Goal: Information Seeking & Learning: Learn about a topic

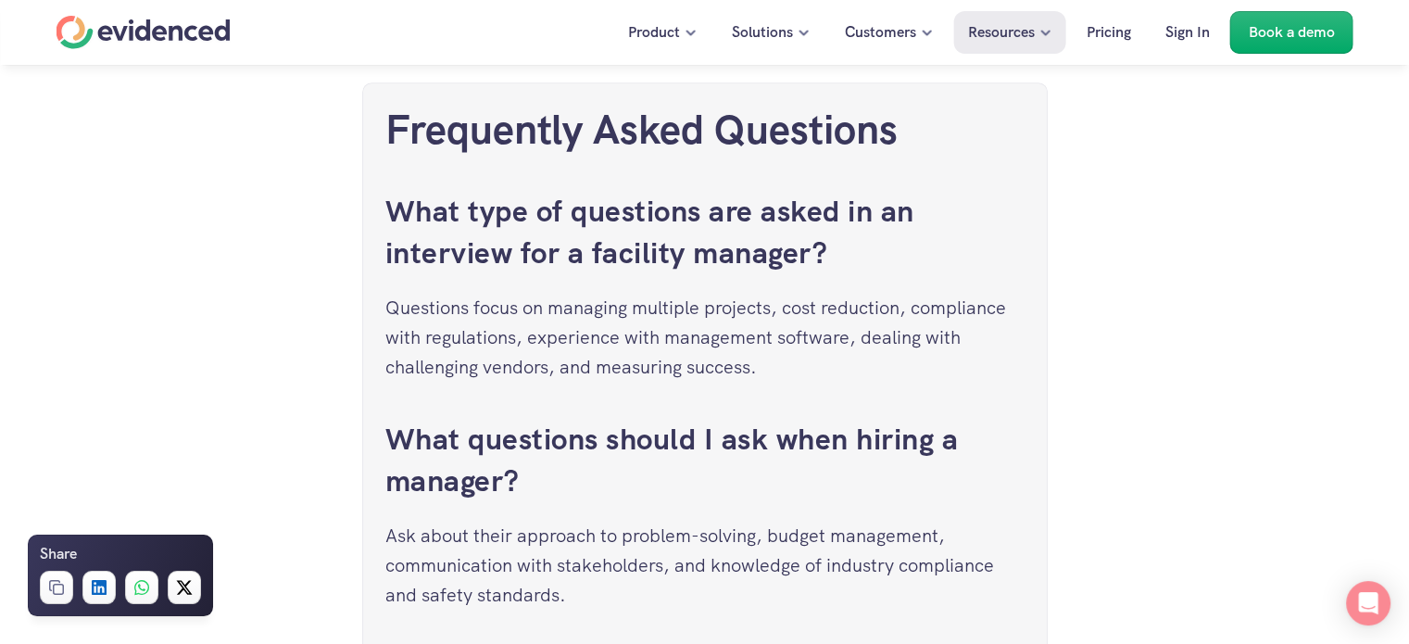
scroll to position [8525, 0]
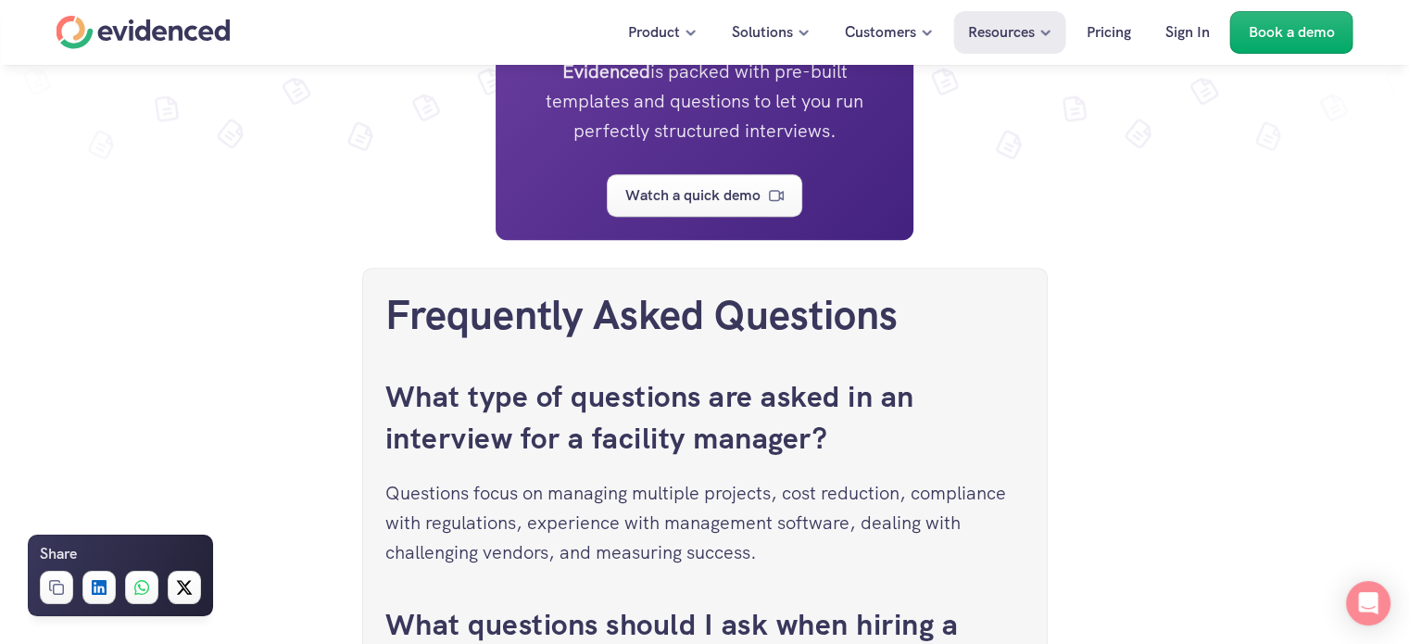
click at [317, 135] on div "Need help assessing a Facilities Manager ? Watch a quick demo" at bounding box center [704, 100] width 1409 height 70
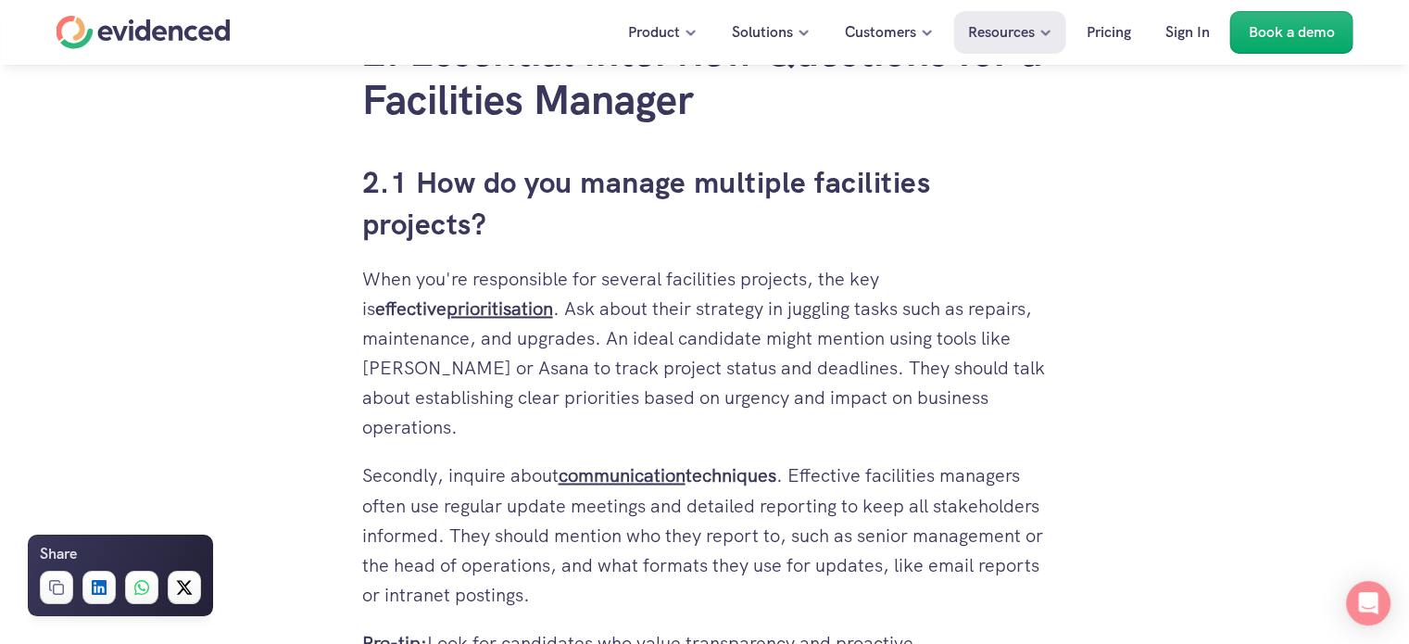
scroll to position [3058, 0]
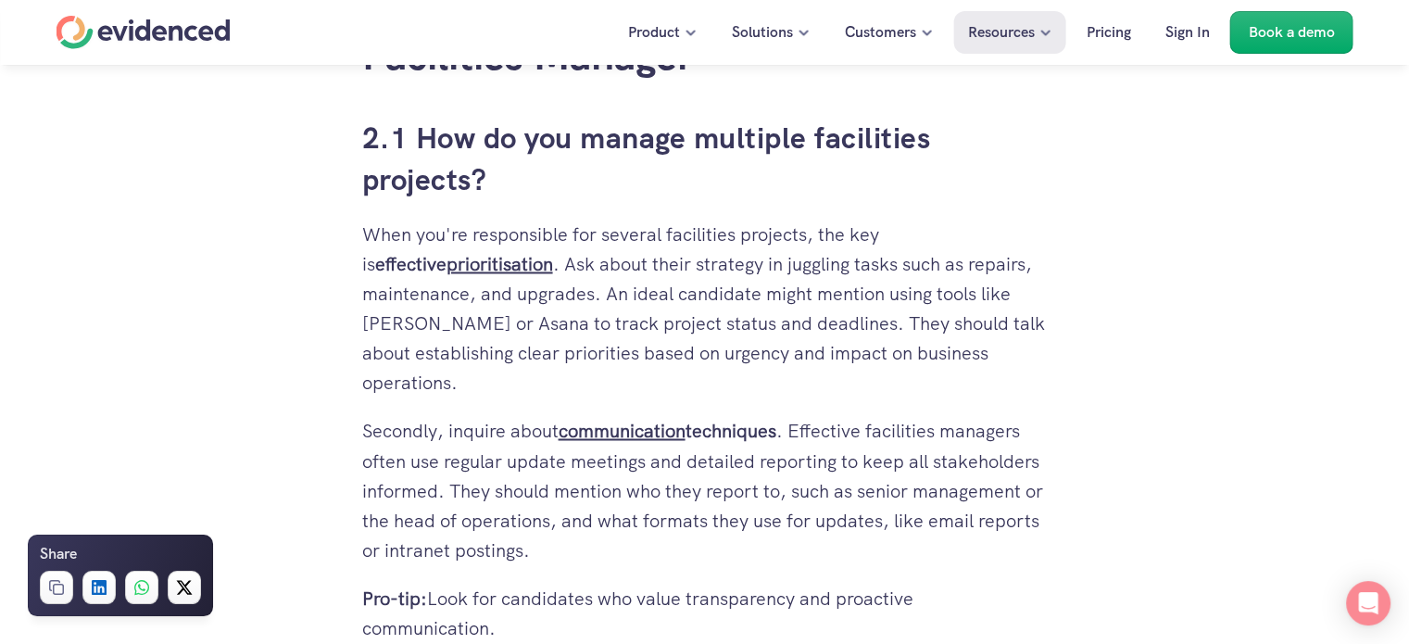
drag, startPoint x: 366, startPoint y: 140, endPoint x: 512, endPoint y: 544, distance: 429.4
copy div "2.1 How do you manage multiple facilities projects? When you're responsible for…"
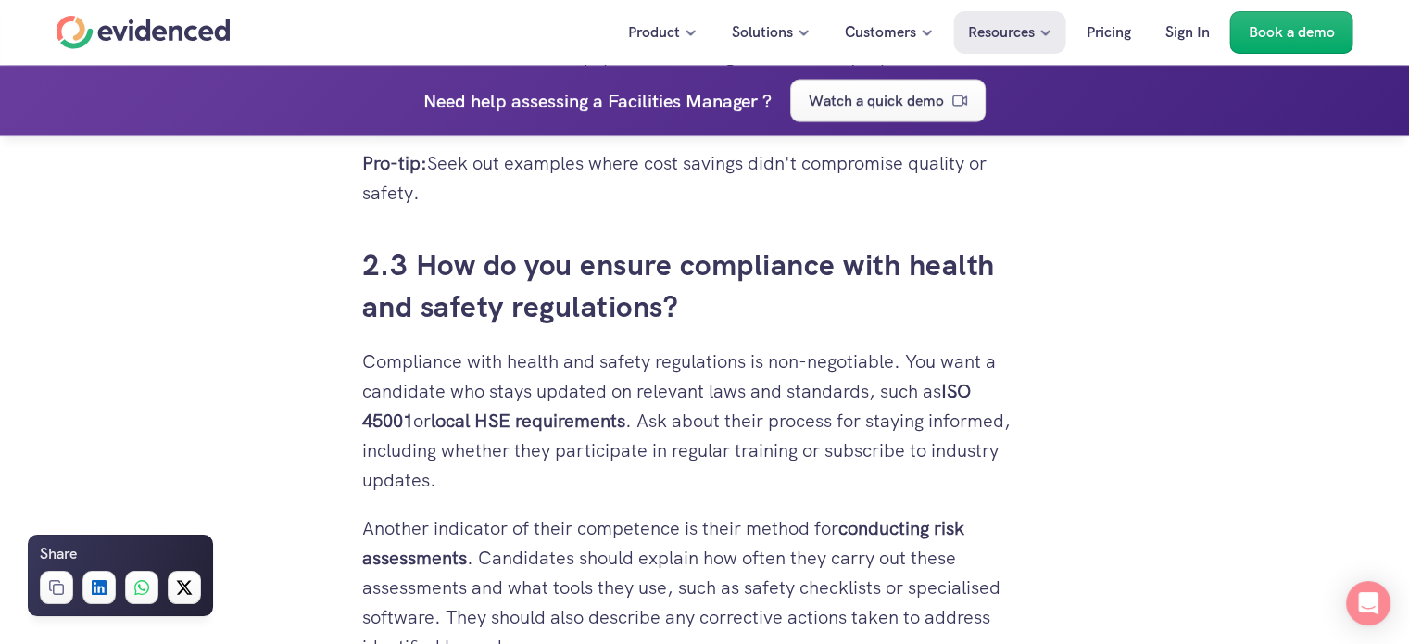
scroll to position [4139, 0]
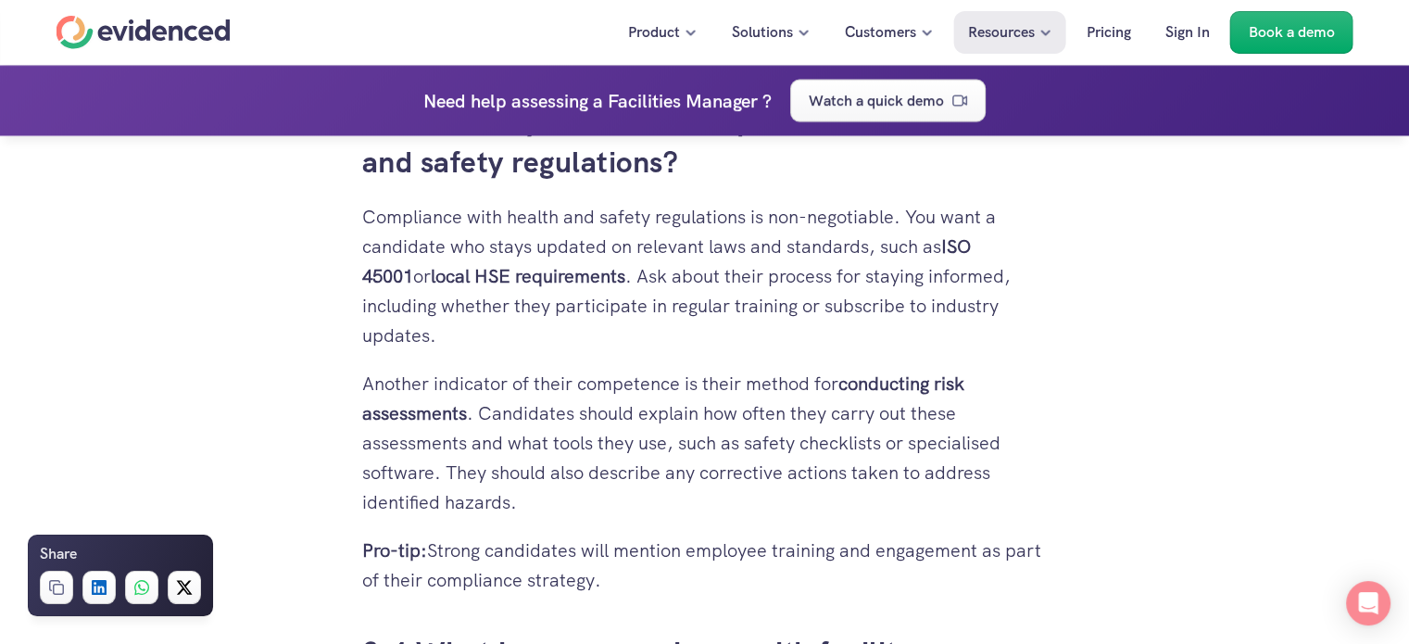
drag, startPoint x: 365, startPoint y: 292, endPoint x: 612, endPoint y: 550, distance: 357.2
click at [612, 550] on div "Are you hiring a Facilities Manager and want to ensure you get the perfect fit …" at bounding box center [705, 554] width 686 height 7536
copy div "2.2 Describe a time you reduced costs for facility maintenance Cost reduction i…"
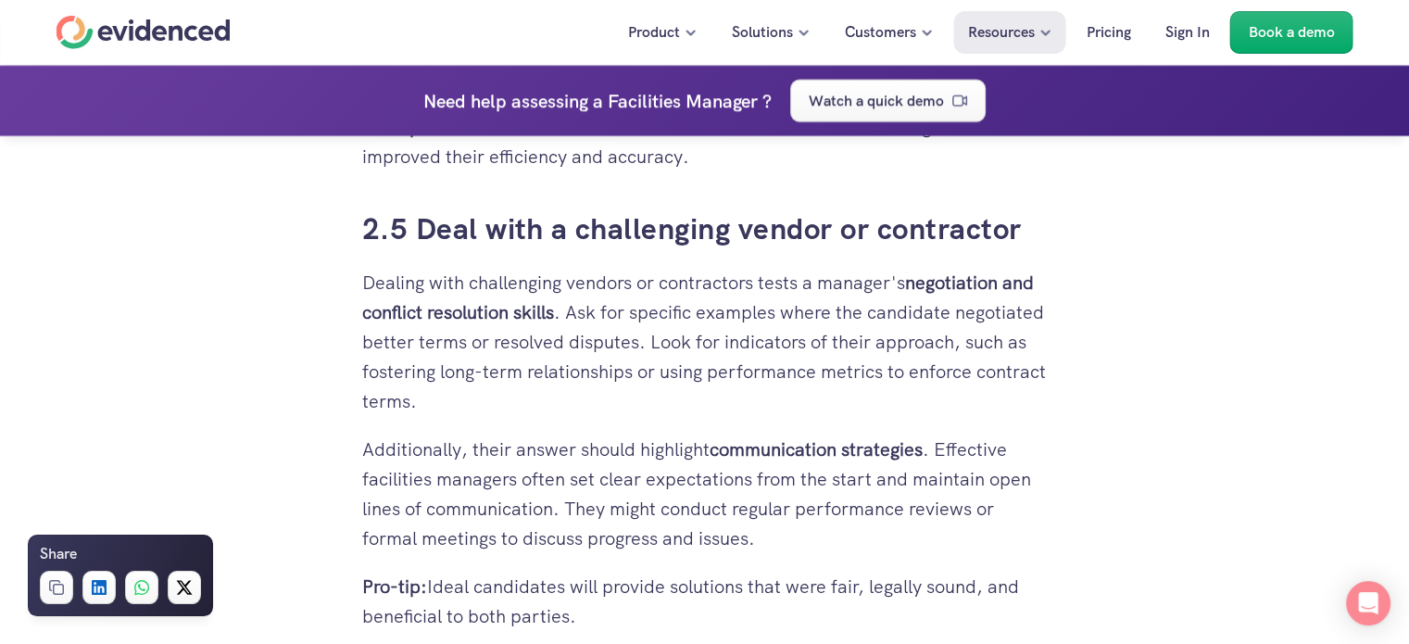
scroll to position [5065, 0]
drag, startPoint x: 369, startPoint y: 194, endPoint x: 596, endPoint y: 579, distance: 447.4
copy div "2.5 Deal with a challenging vendor or contractor Dealing with challenging vendo…"
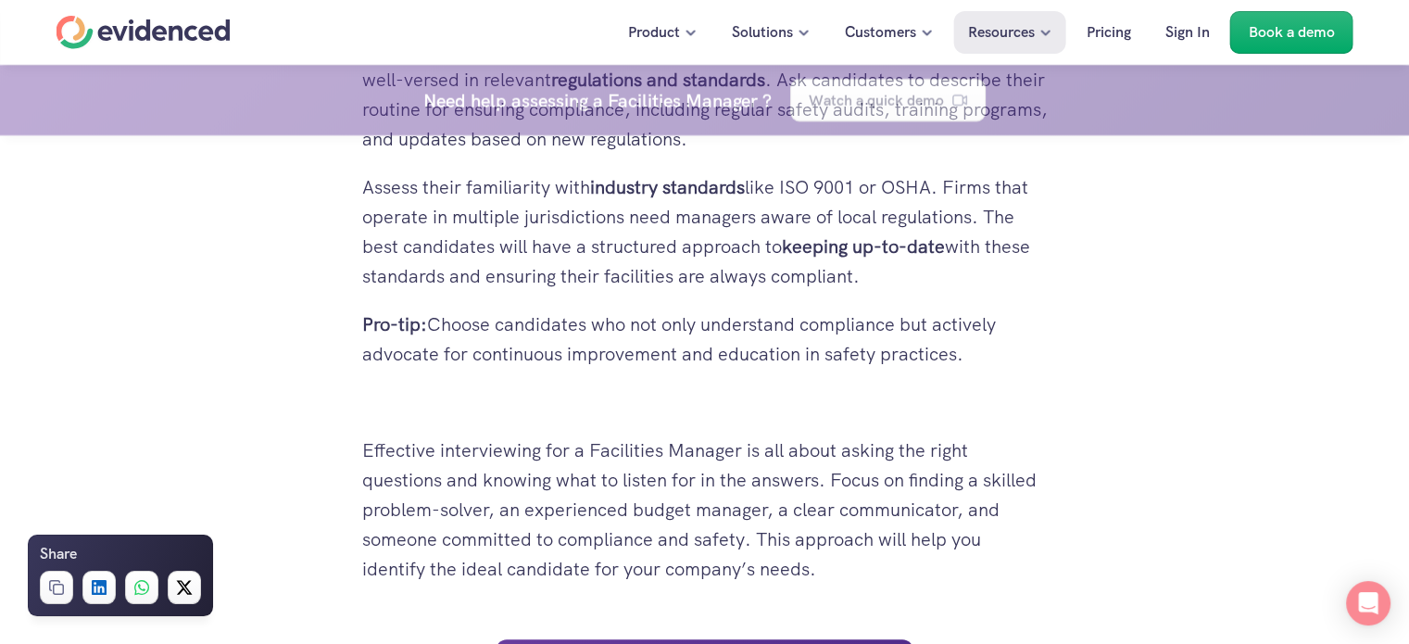
scroll to position [7947, 0]
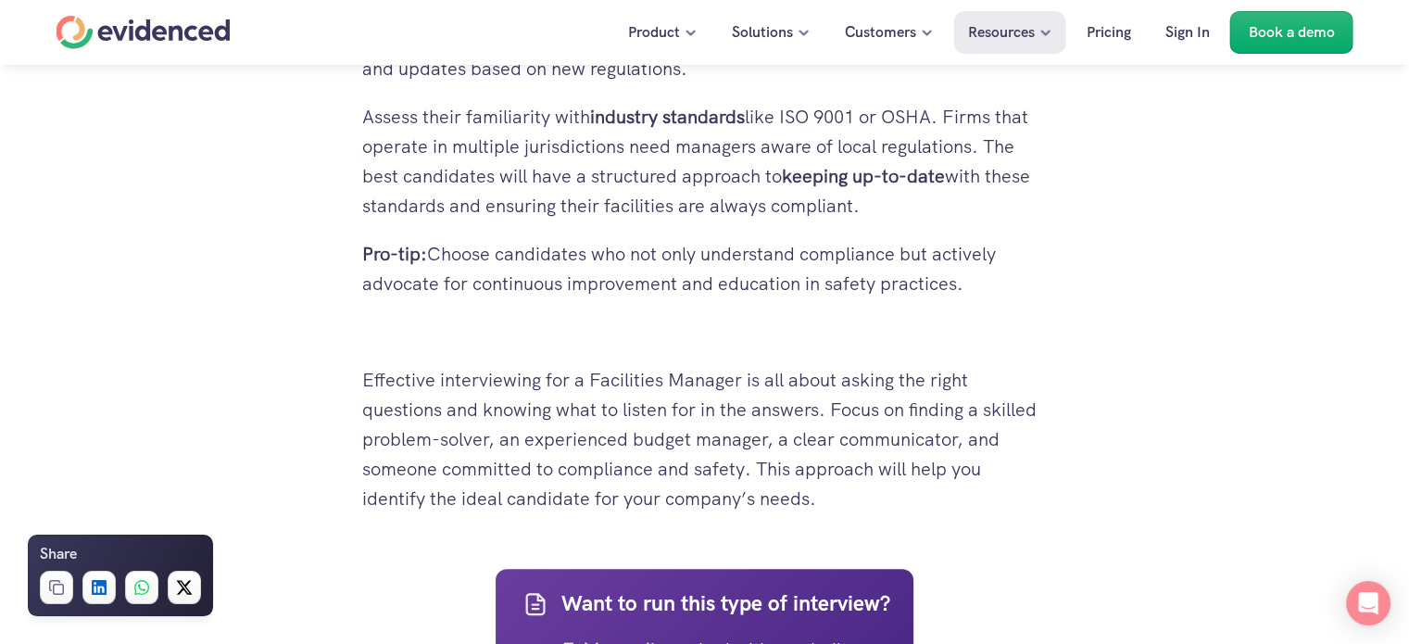
drag, startPoint x: 368, startPoint y: 192, endPoint x: 823, endPoint y: 444, distance: 520.1
drag, startPoint x: 656, startPoint y: 127, endPoint x: 582, endPoint y: 169, distance: 85.1
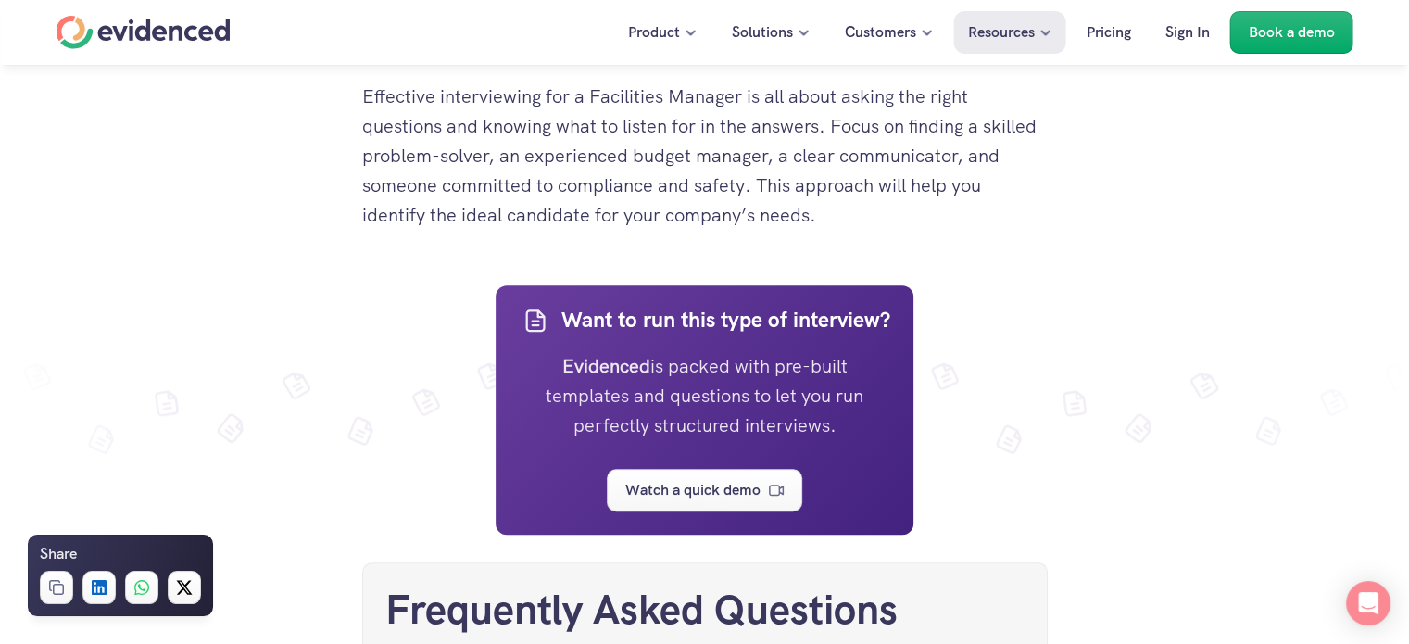
scroll to position [8324, 0]
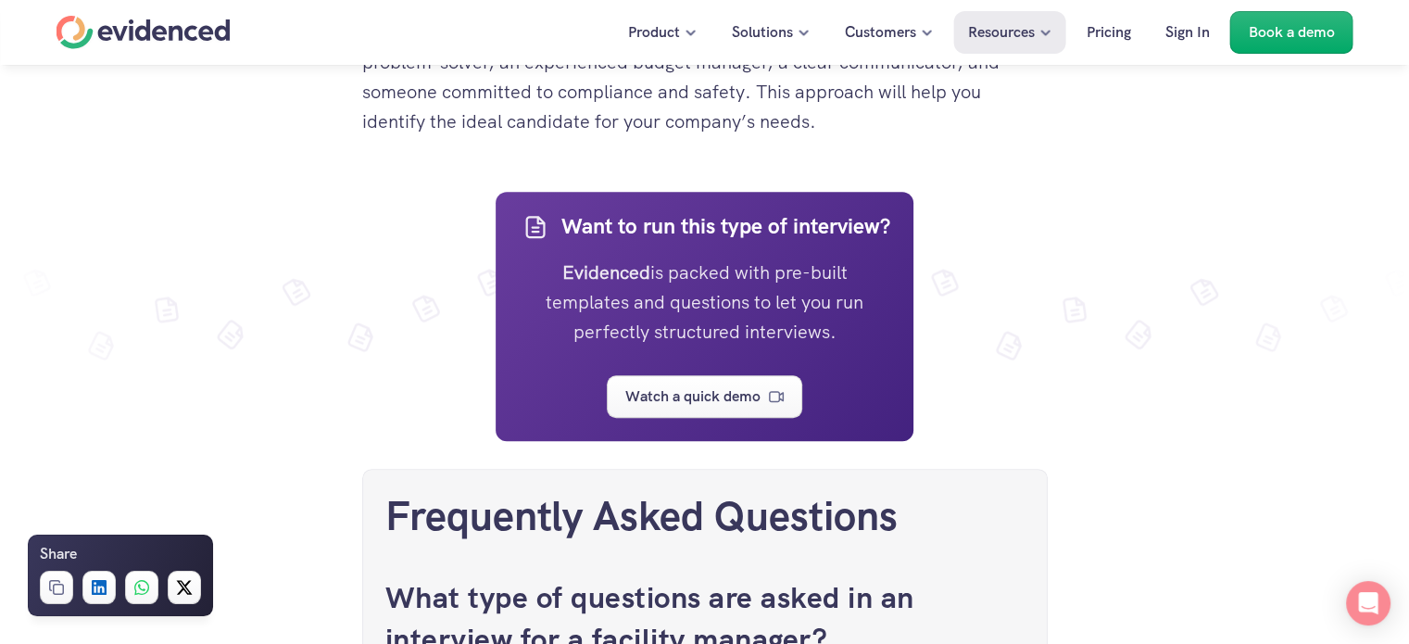
drag, startPoint x: 368, startPoint y: 273, endPoint x: 811, endPoint y: 73, distance: 486.1
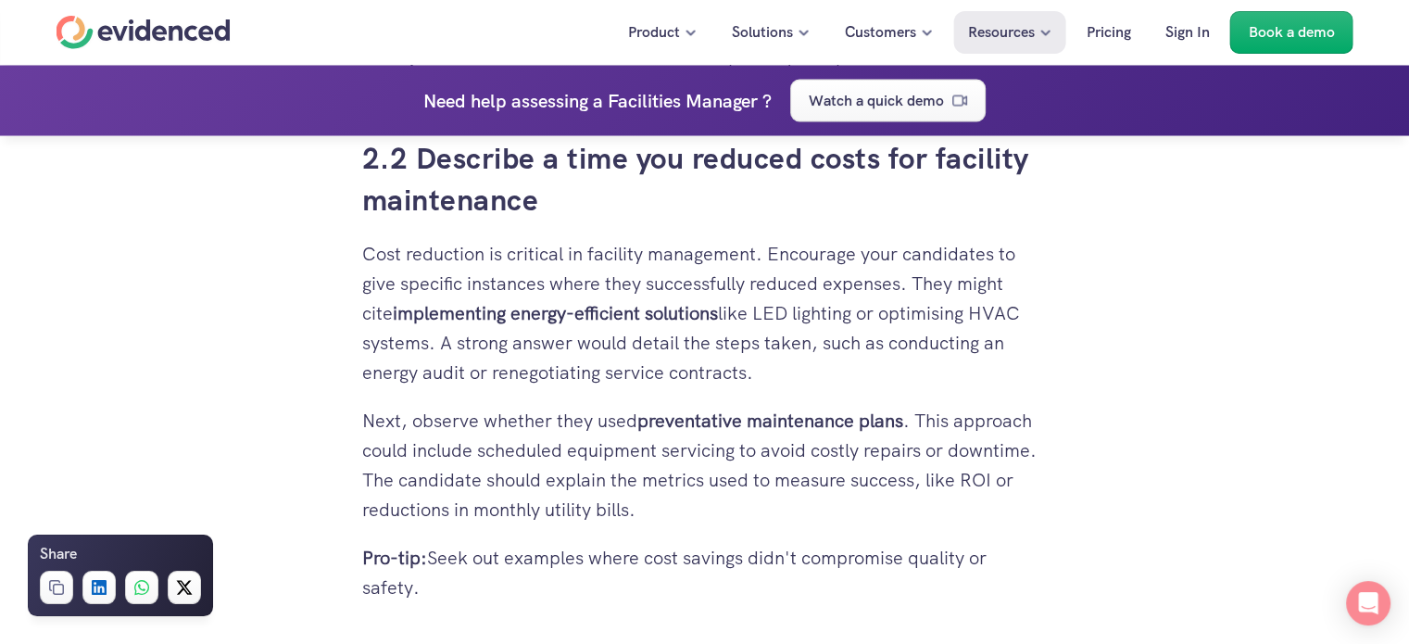
scroll to position [3598, 0]
click at [655, 329] on p "Cost reduction is critical in facility management. Encourage your candidates to…" at bounding box center [705, 314] width 686 height 148
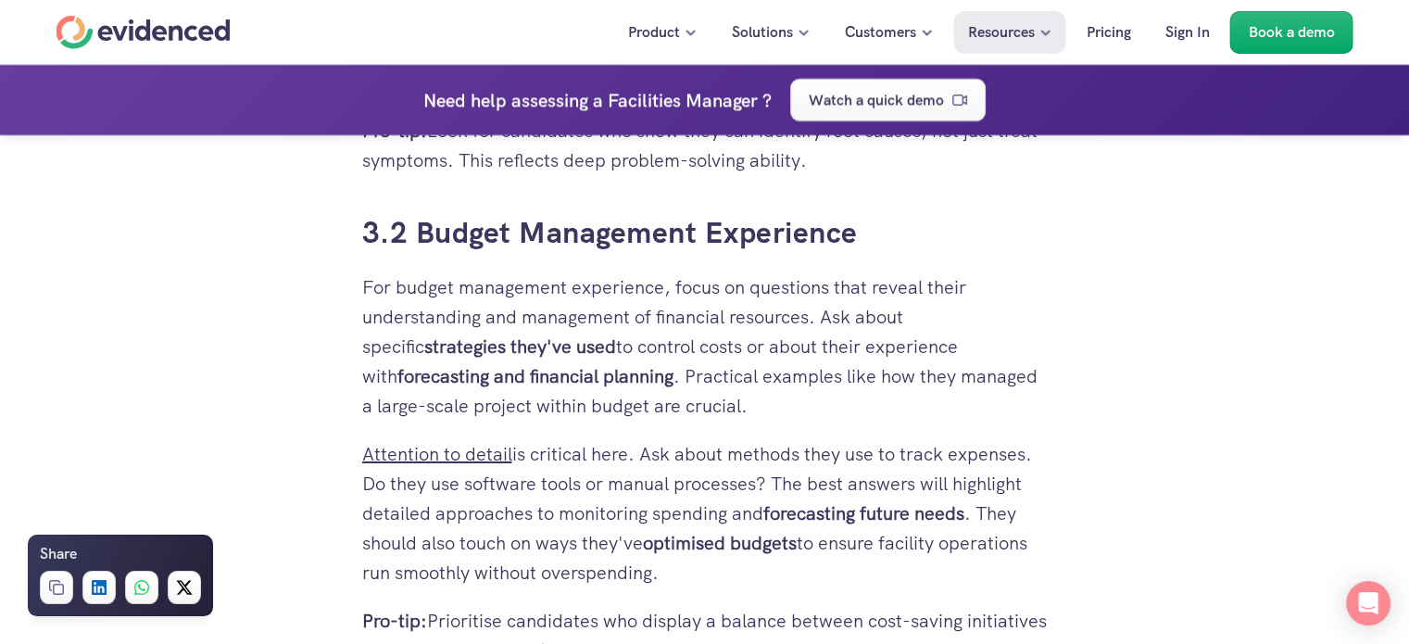
scroll to position [6646, 0]
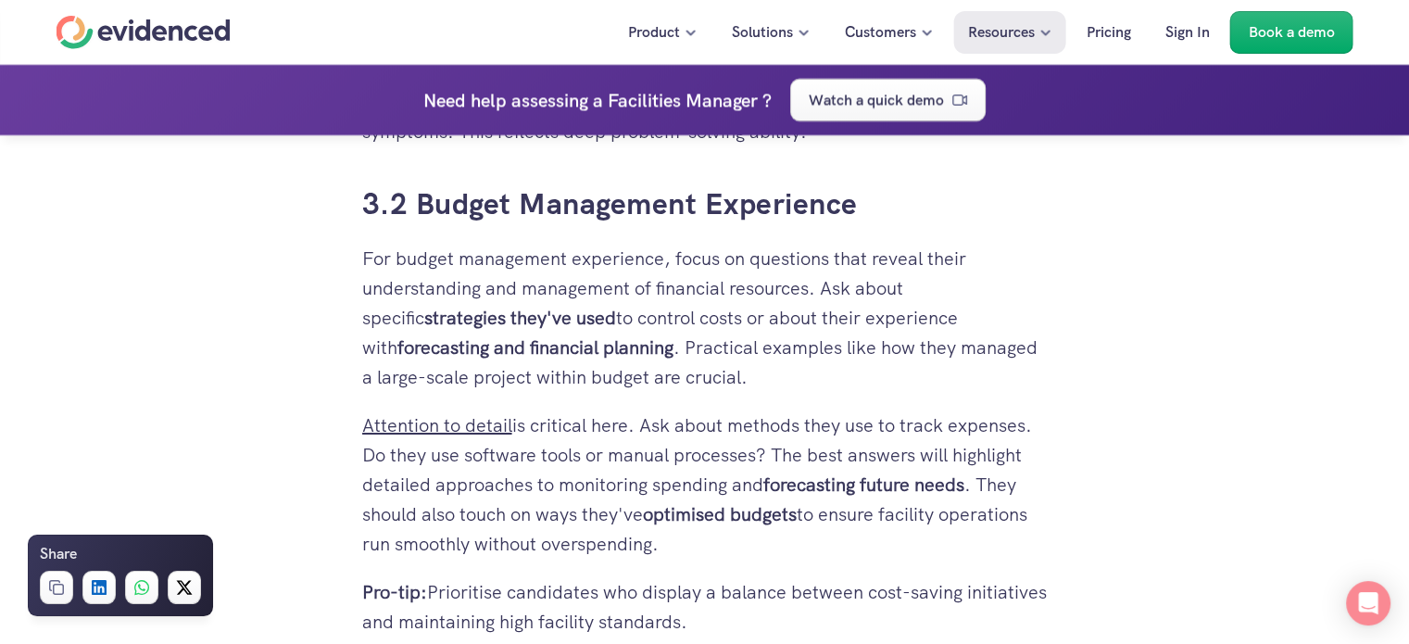
drag, startPoint x: 366, startPoint y: 270, endPoint x: 799, endPoint y: 526, distance: 503.2
copy div "2.6 How do you measure the success of your facilities management? Success in fa…"
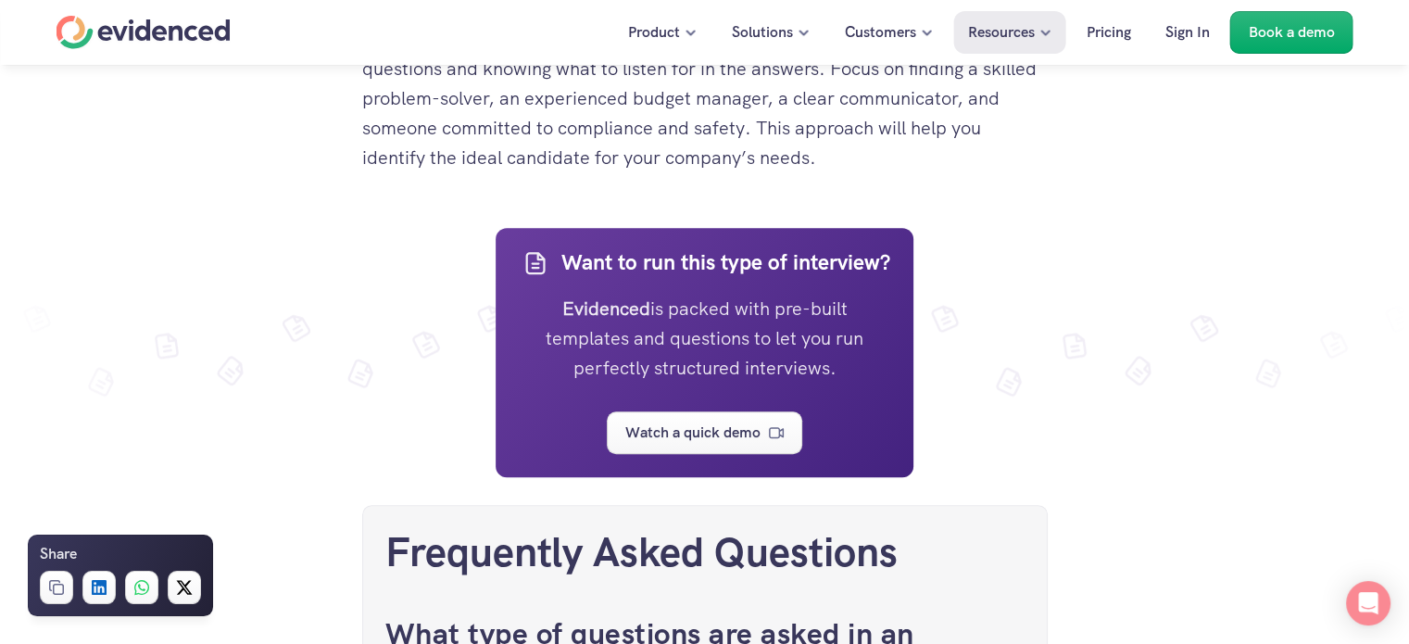
scroll to position [8292, 0]
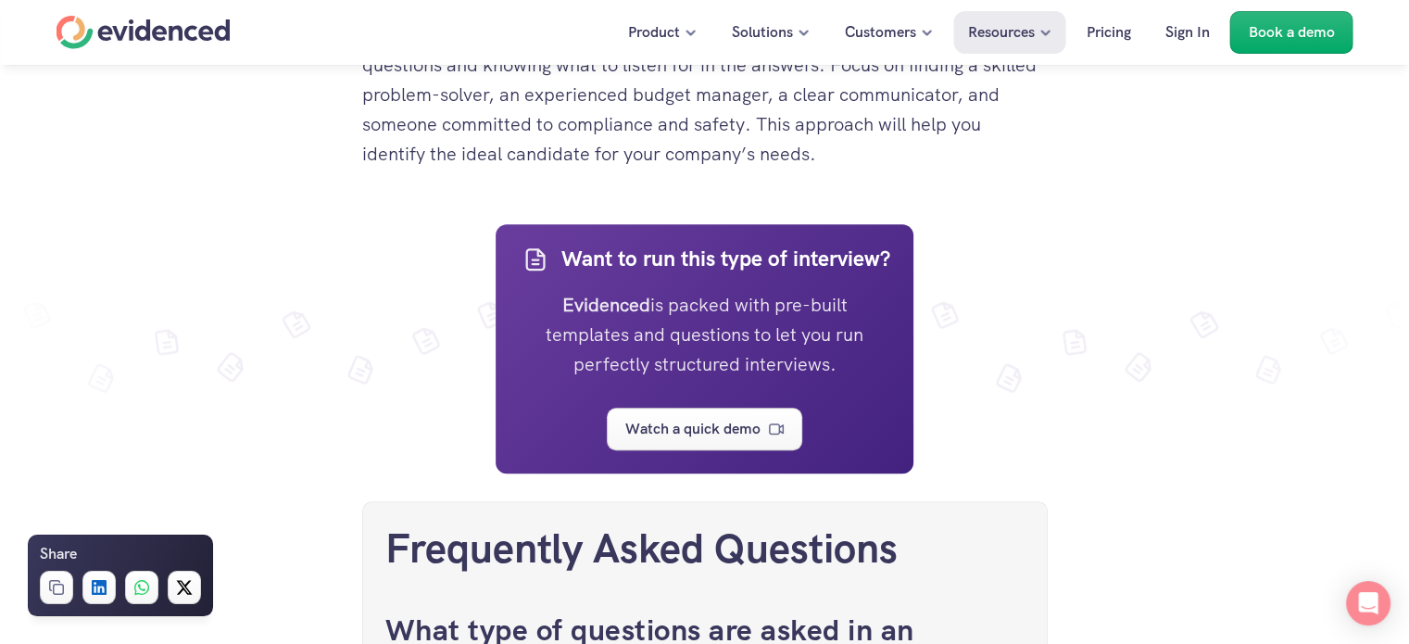
drag, startPoint x: 368, startPoint y: 193, endPoint x: 798, endPoint y: 97, distance: 440.4
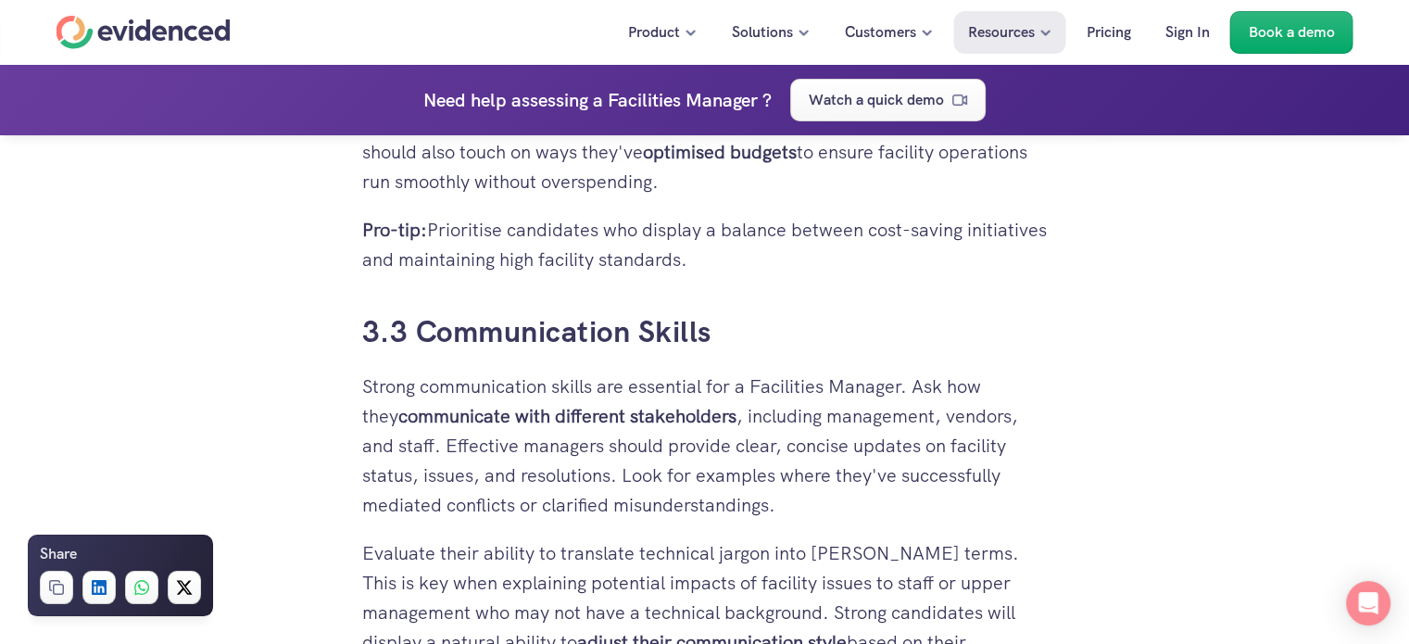
scroll to position [7087, 0]
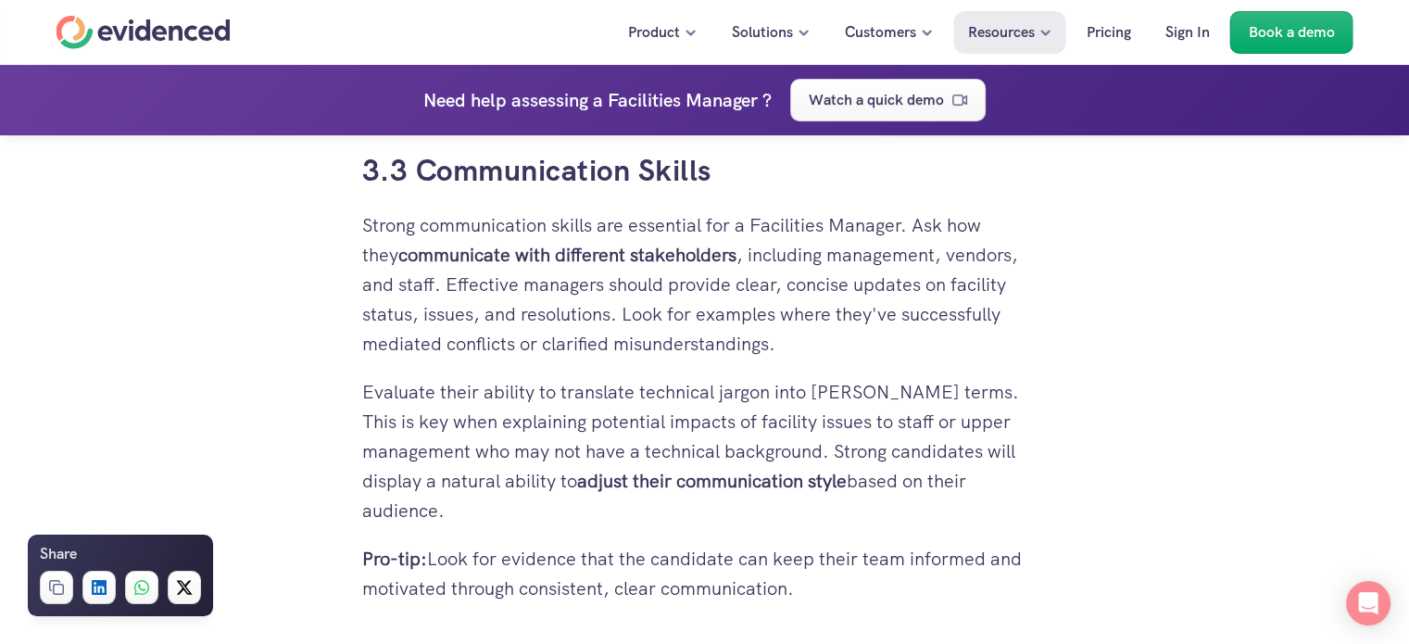
scroll to position [7241, 0]
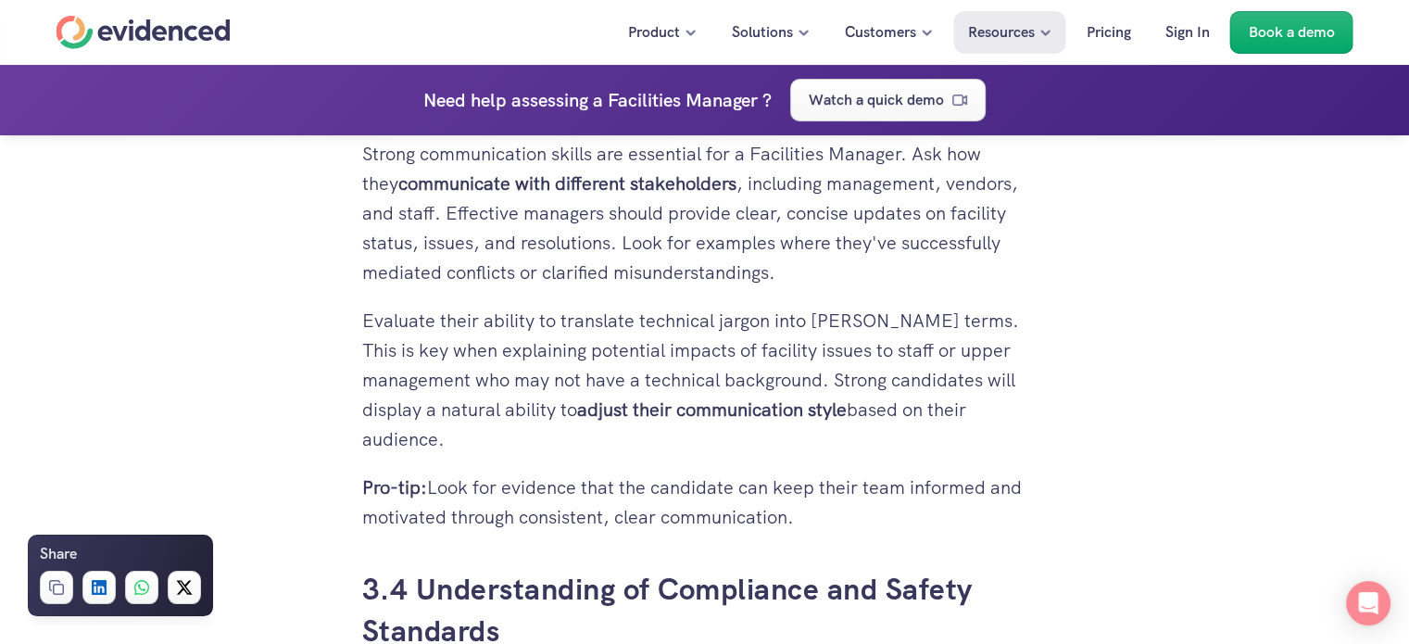
drag, startPoint x: 364, startPoint y: 221, endPoint x: 821, endPoint y: 562, distance: 570.6
copy div "3.3 Communication Skills Strong communication skills are essential for a Facili…"
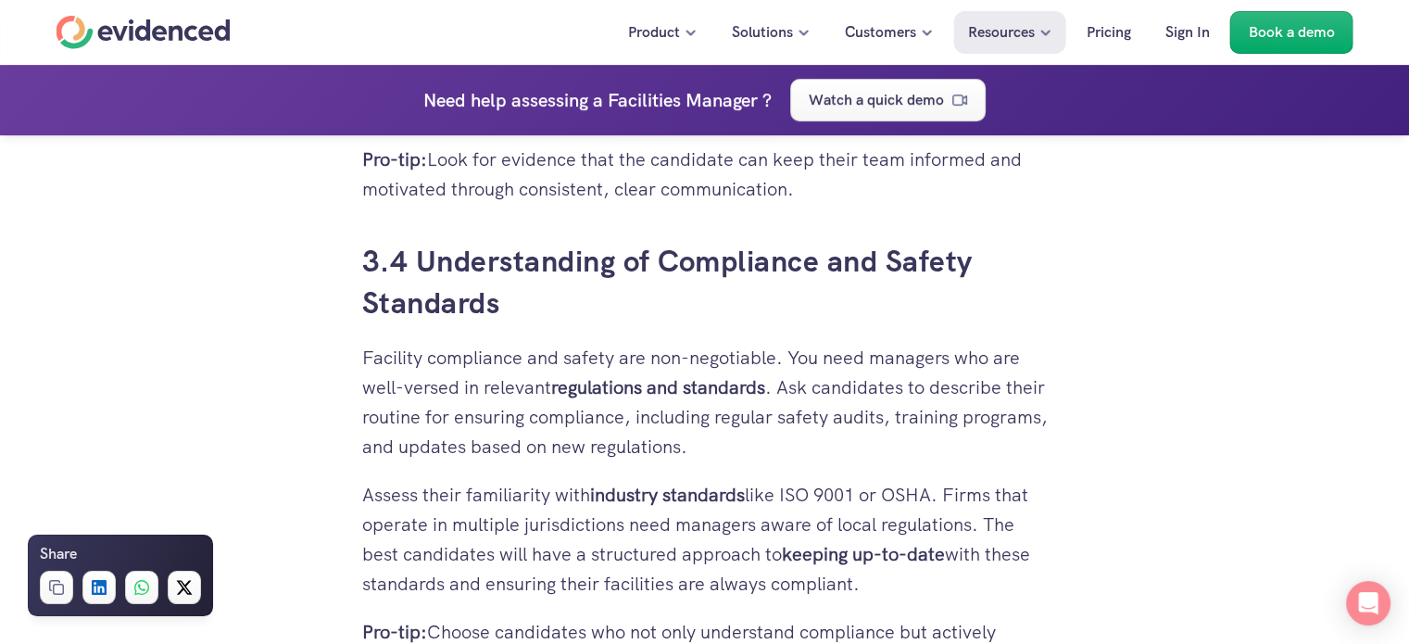
scroll to position [7612, 0]
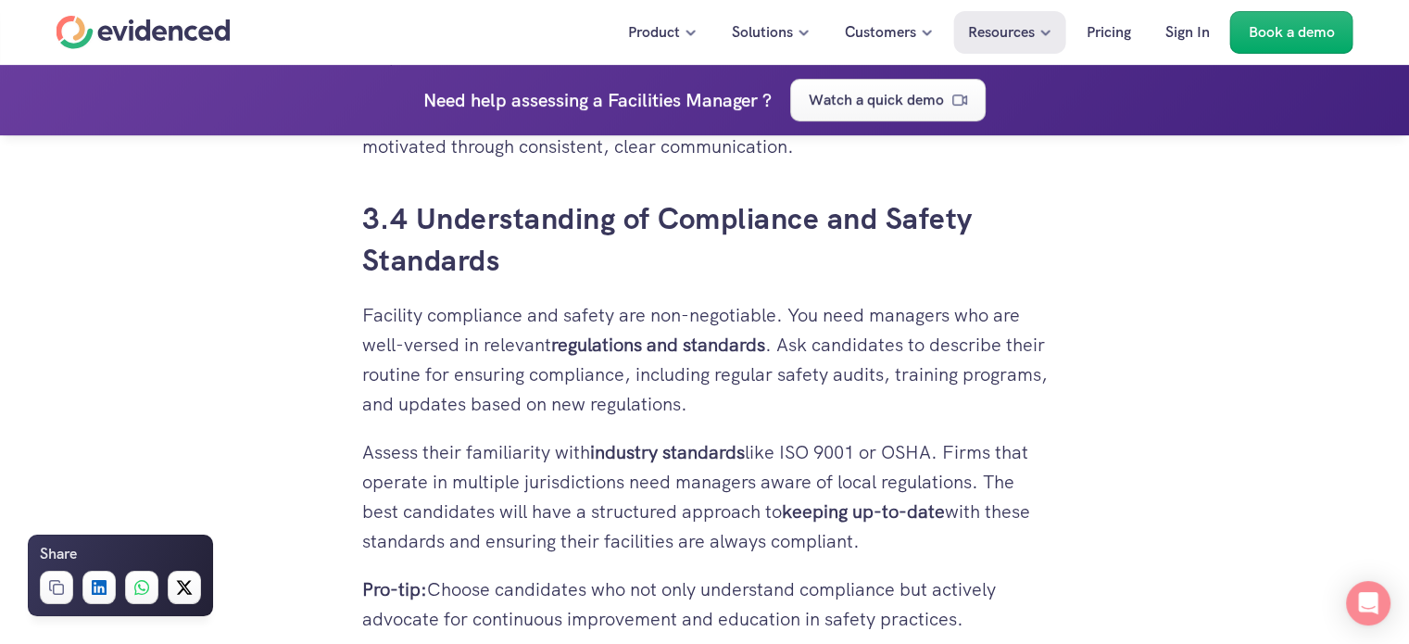
drag, startPoint x: 363, startPoint y: 251, endPoint x: 967, endPoint y: 544, distance: 671.4
copy div "Facility compliance and safety are non-negotiable. You need managers who are we…"
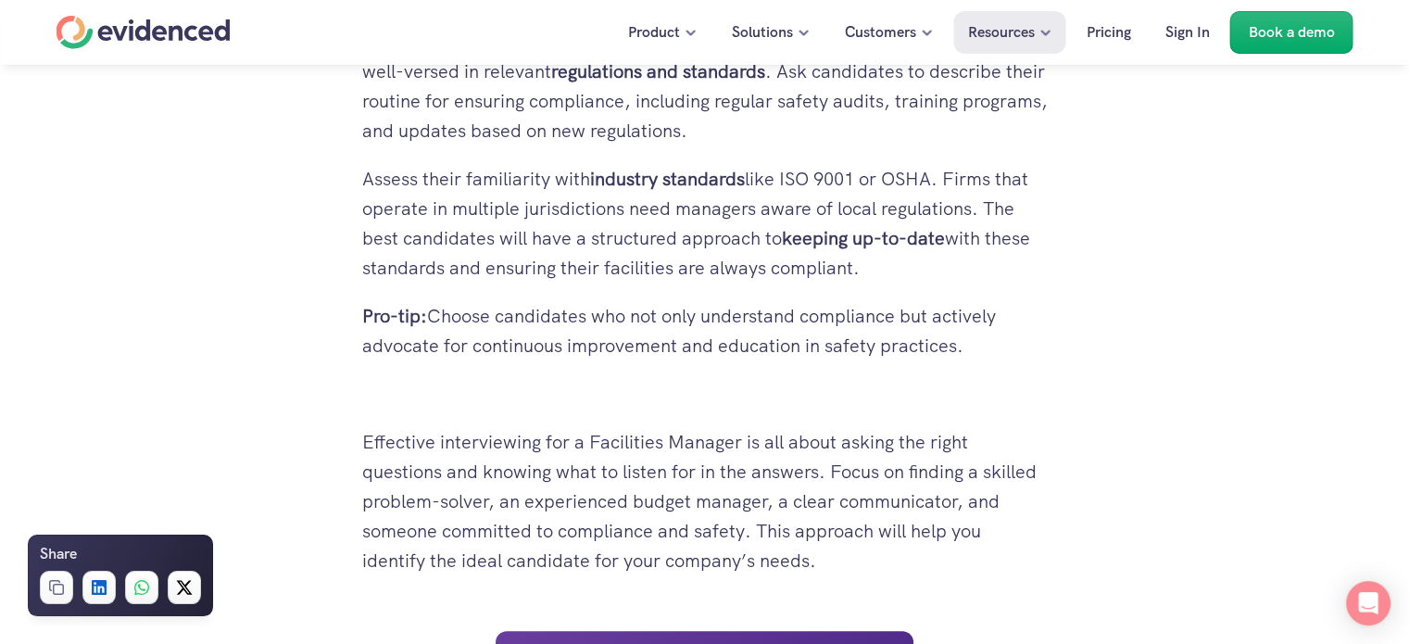
scroll to position [7890, 0]
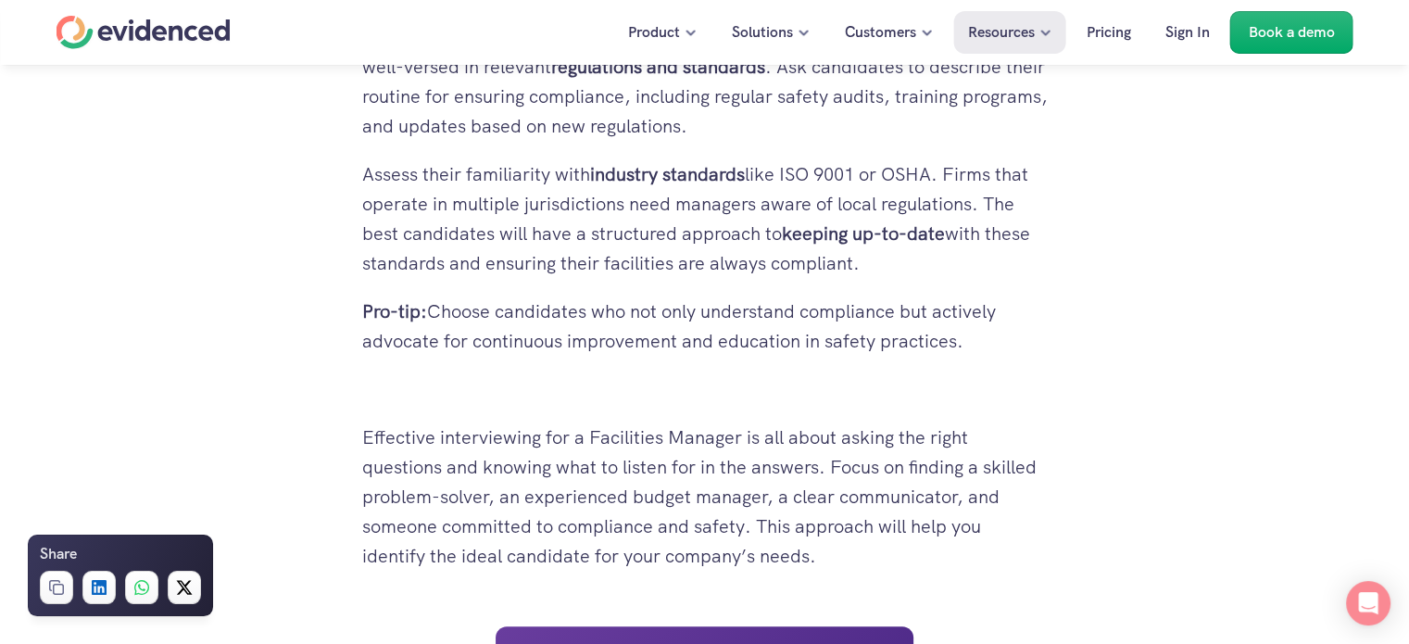
click at [626, 374] on p at bounding box center [705, 389] width 686 height 30
